Goal: Task Accomplishment & Management: Manage account settings

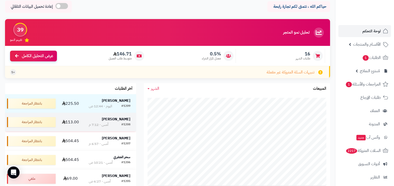
scroll to position [31, 0]
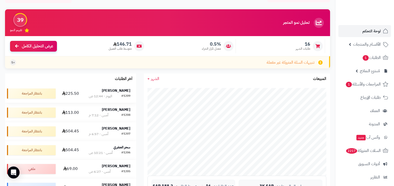
click at [101, 94] on div "اليوم - 12:44 ص" at bounding box center [100, 96] width 23 height 5
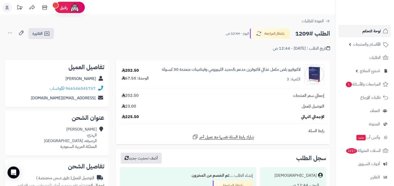
click at [370, 33] on span "لوحة التحكم" at bounding box center [371, 31] width 18 height 7
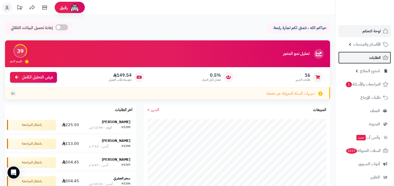
click at [371, 56] on span "الطلبات" at bounding box center [375, 57] width 12 height 7
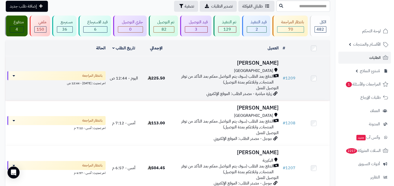
scroll to position [31, 0]
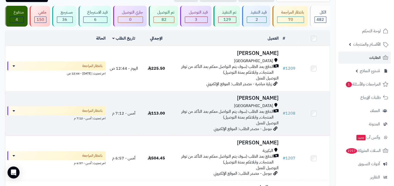
click at [226, 109] on span "الدفع بعد الطلب (سوف يتم التواصل معكم بعد التأكد من توفر المنتجات, وابلاغكم بمد…" at bounding box center [223, 115] width 99 height 12
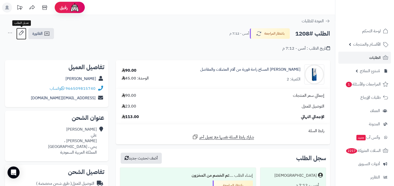
click at [22, 33] on icon at bounding box center [21, 33] width 10 height 10
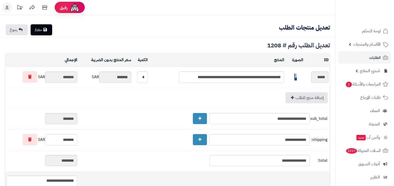
scroll to position [73, 0]
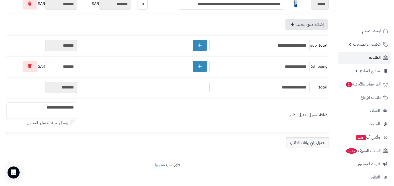
click at [296, 145] on link "تعديل باقي بيانات الطلب" at bounding box center [307, 142] width 43 height 11
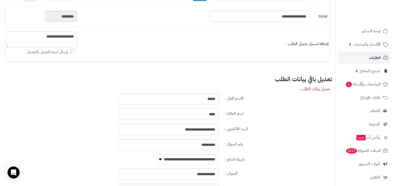
scroll to position [198, 0]
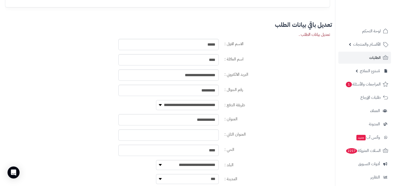
click at [202, 105] on select "**********" at bounding box center [187, 105] width 63 height 10
select select "**********"
click at [156, 100] on select "**********" at bounding box center [187, 105] width 63 height 10
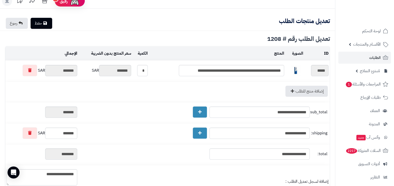
scroll to position [0, 0]
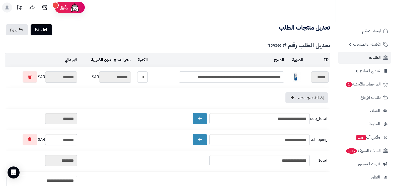
click at [47, 32] on link "حفظ" at bounding box center [42, 29] width 22 height 11
type textarea "**********"
click at [367, 62] on link "الطلبات" at bounding box center [364, 58] width 53 height 12
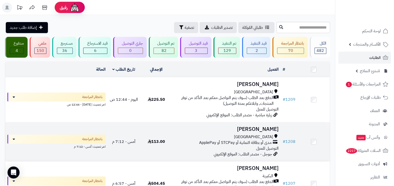
click at [231, 140] on span "مدى أو بطاقة ائتمانية أو STCPay أو ApplePay" at bounding box center [235, 143] width 72 height 6
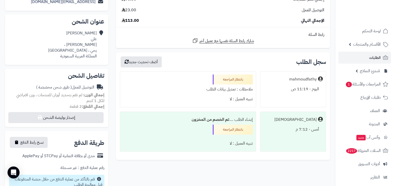
scroll to position [157, 0]
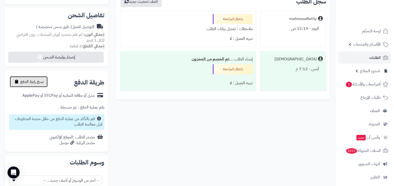
click at [41, 82] on span "نسخ رابط الدفع" at bounding box center [31, 82] width 23 height 6
click at [29, 81] on span "تم النسخ" at bounding box center [27, 82] width 14 height 6
click at [365, 60] on link "الطلبات" at bounding box center [364, 58] width 53 height 12
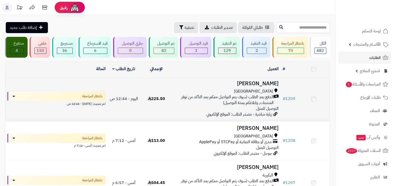
click at [237, 94] on span "الدفع بعد الطلب (سوف يتم التواصل معكم بعد التأكد من توفر المنتجات, وابلاغكم بمد…" at bounding box center [223, 100] width 99 height 12
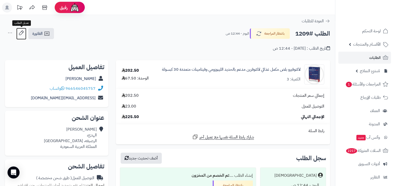
click at [20, 34] on icon at bounding box center [21, 33] width 10 height 10
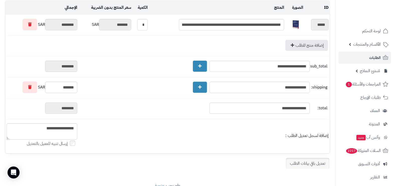
scroll to position [73, 0]
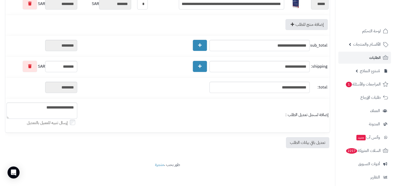
click at [320, 135] on div "**********" at bounding box center [167, 58] width 325 height 158
click at [319, 142] on link "تعديل باقي بيانات الطلب" at bounding box center [307, 142] width 43 height 11
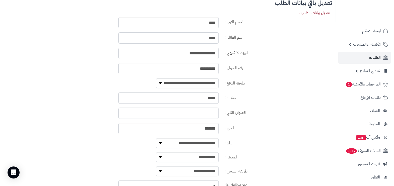
scroll to position [230, 0]
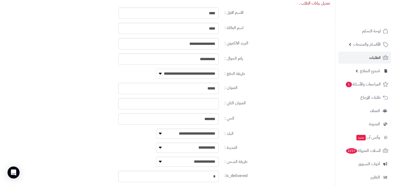
click at [207, 69] on select "**********" at bounding box center [187, 74] width 63 height 10
select select "**********"
click at [156, 69] on select "**********" at bounding box center [187, 74] width 63 height 10
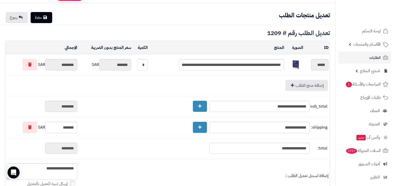
scroll to position [0, 0]
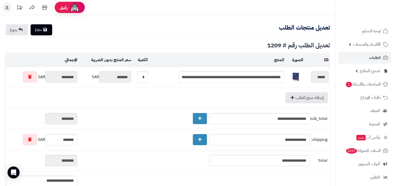
click at [50, 29] on link "حفظ" at bounding box center [42, 29] width 22 height 11
click at [373, 56] on span "الطلبات" at bounding box center [375, 57] width 12 height 7
click at [366, 86] on span "المراجعات والأسئلة 1" at bounding box center [362, 84] width 35 height 7
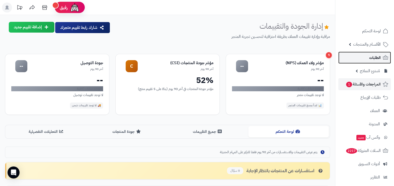
click at [371, 56] on span "الطلبات" at bounding box center [375, 57] width 12 height 7
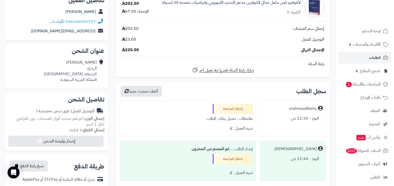
scroll to position [125, 0]
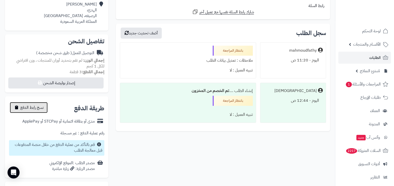
click at [33, 106] on span "نسخ رابط الدفع" at bounding box center [31, 107] width 23 height 6
click at [35, 107] on button "تم النسخ" at bounding box center [24, 107] width 28 height 11
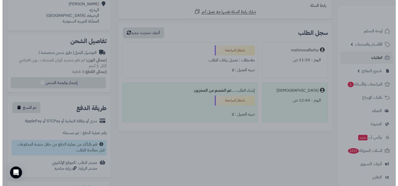
scroll to position [0, 0]
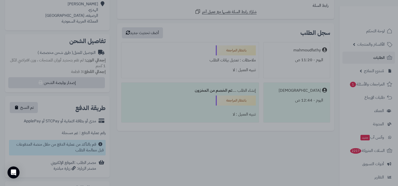
click at [31, 106] on div at bounding box center [199, 93] width 398 height 186
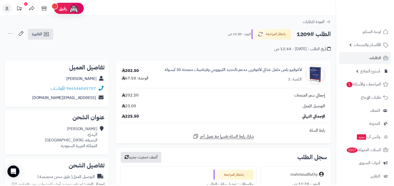
scroll to position [125, 0]
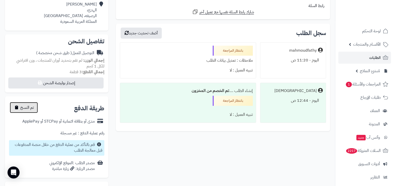
click at [19, 106] on button "تم النسخ" at bounding box center [24, 107] width 28 height 11
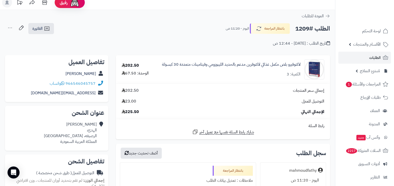
scroll to position [0, 0]
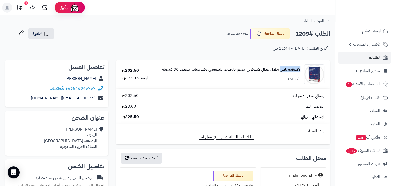
drag, startPoint x: 301, startPoint y: 70, endPoint x: 280, endPoint y: 71, distance: 21.1
click at [280, 71] on div "لاكتوفيرو بلص مكمل غذائي لاكتوفرين مدعم بالحديد الليبوزومي وفيتامينات متعددة 30…" at bounding box center [242, 74] width 171 height 20
copy link "لاكتوفيرو بلص"
